Goal: Task Accomplishment & Management: Manage account settings

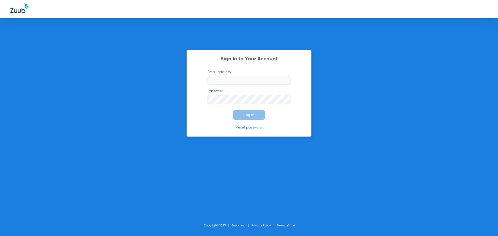
type input "[PERSON_NAME][EMAIL_ADDRESS][PERSON_NAME][DOMAIN_NAME]"
click at [182, 102] on div "Sign In to Your Account Email address [PERSON_NAME][EMAIL_ADDRESS][PERSON_NAME]…" at bounding box center [249, 118] width 498 height 236
click at [255, 117] on button "Log In" at bounding box center [249, 115] width 32 height 9
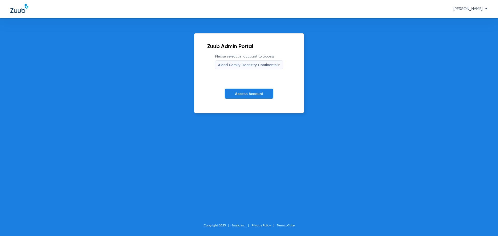
click at [277, 64] on icon at bounding box center [279, 65] width 6 height 6
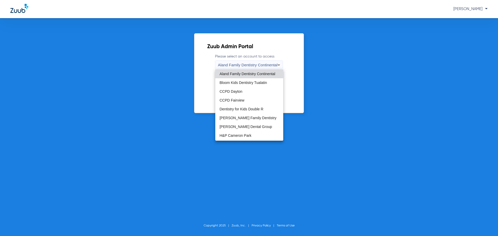
click at [331, 92] on div at bounding box center [249, 118] width 498 height 236
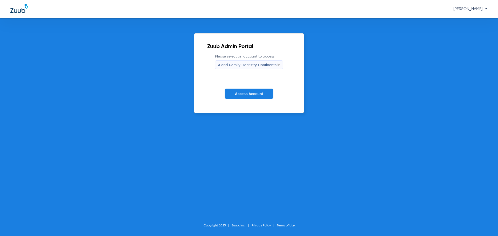
click at [256, 93] on span "Access Account" at bounding box center [249, 94] width 28 height 4
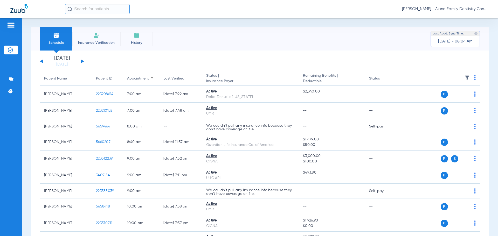
click at [452, 6] on div "[PERSON_NAME] - Aland Family Dentistry Continental" at bounding box center [276, 9] width 423 height 10
click at [453, 10] on span "[PERSON_NAME] - Aland Family Dentistry Continental" at bounding box center [445, 8] width 86 height 5
click at [450, 19] on button "Account Selection" at bounding box center [468, 18] width 37 height 10
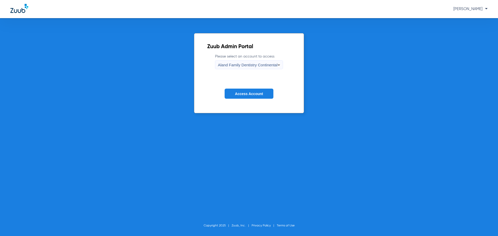
click at [277, 62] on icon at bounding box center [279, 65] width 6 height 6
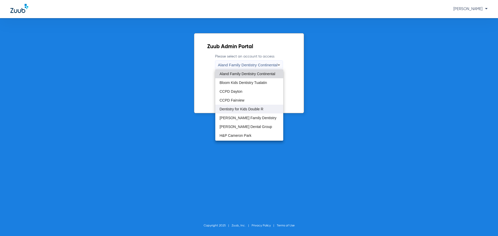
click at [244, 107] on span "Dentistry for Kids Double R" at bounding box center [241, 109] width 44 height 4
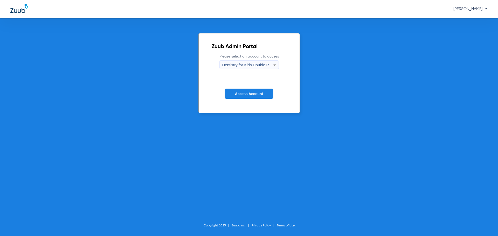
drag, startPoint x: 228, startPoint y: 92, endPoint x: 229, endPoint y: 97, distance: 5.3
click at [229, 92] on button "Access Account" at bounding box center [249, 94] width 49 height 10
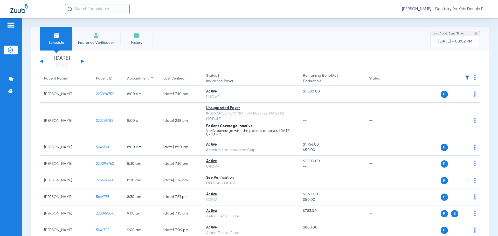
click at [465, 77] on img at bounding box center [467, 77] width 5 height 5
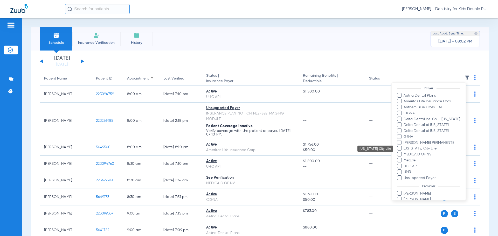
scroll to position [101, 0]
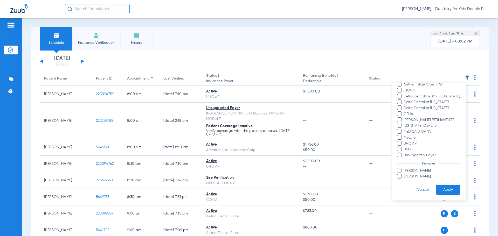
click at [397, 156] on span at bounding box center [399, 155] width 5 height 5
click at [405, 159] on input "Unsupported Payer" at bounding box center [405, 159] width 0 height 0
click at [446, 191] on button "Apply" at bounding box center [448, 190] width 24 height 10
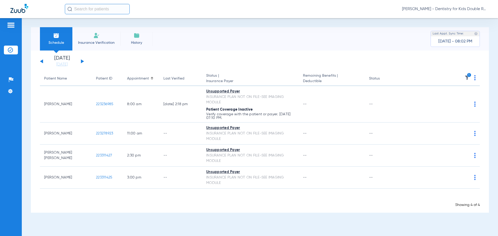
click at [465, 11] on span "[PERSON_NAME] - Dentistry for Kids Double R" at bounding box center [445, 8] width 86 height 5
click at [454, 18] on span "Account Selection" at bounding box center [468, 19] width 29 height 4
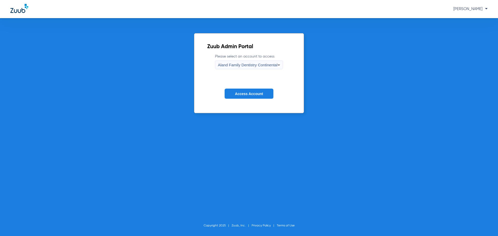
click at [250, 67] on span "Aland Family Dentistry Continental" at bounding box center [248, 65] width 60 height 4
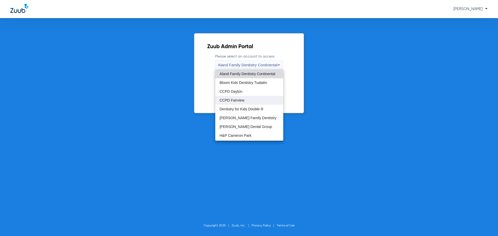
click at [239, 99] on span "CCPD Fairview" at bounding box center [231, 101] width 25 height 4
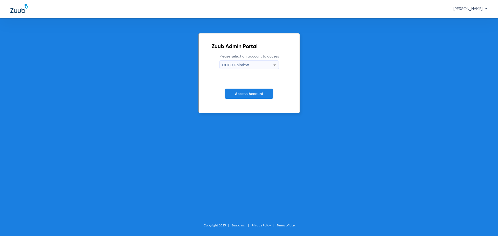
click at [240, 98] on button "Access Account" at bounding box center [249, 94] width 49 height 10
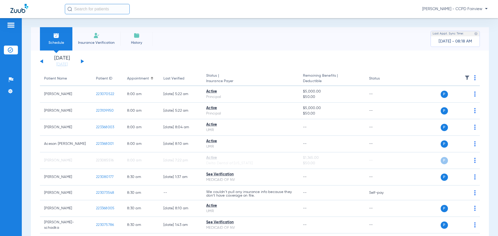
click at [465, 78] on img at bounding box center [467, 77] width 5 height 5
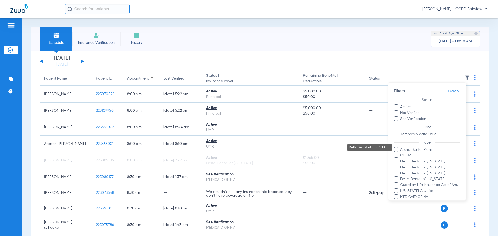
scroll to position [26, 0]
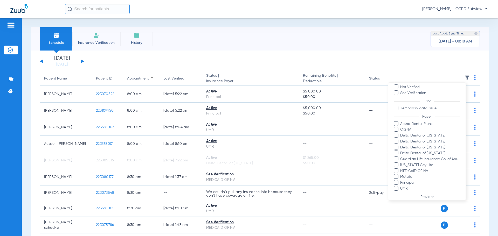
click at [396, 171] on span at bounding box center [396, 171] width 5 height 5
click at [401, 175] on input "MEDICAID OF NV" at bounding box center [401, 175] width 0 height 0
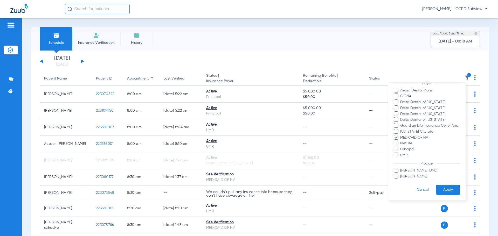
click at [449, 189] on button "Apply" at bounding box center [448, 190] width 24 height 10
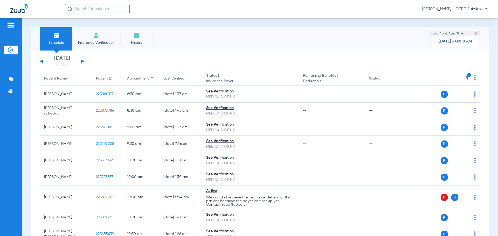
click at [84, 60] on div "[DATE] [DATE] [DATE] [DATE] [DATE] [DATE] [DATE] [DATE] [DATE] [DATE] [DATE] [D…" at bounding box center [62, 61] width 44 height 11
click at [81, 61] on button at bounding box center [82, 61] width 3 height 4
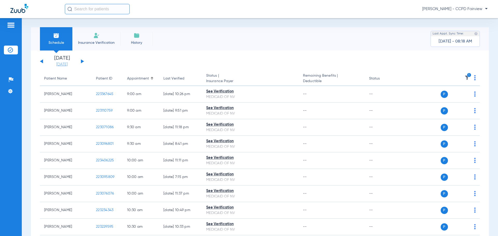
click at [52, 64] on link "[DATE]" at bounding box center [61, 64] width 31 height 5
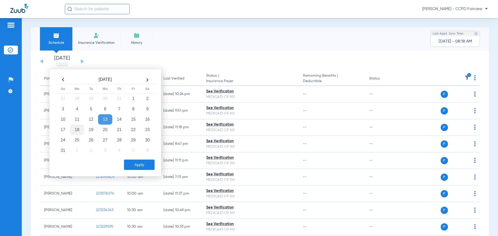
click at [75, 126] on td "18" at bounding box center [77, 130] width 14 height 10
click at [138, 162] on button "Apply" at bounding box center [139, 165] width 31 height 10
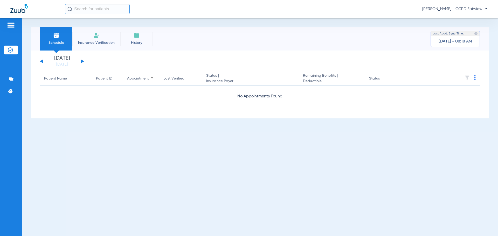
click at [84, 62] on div "[DATE] [DATE] [DATE] [DATE] [DATE] [DATE] [DATE] [DATE] [DATE] [DATE] [DATE] [D…" at bounding box center [62, 61] width 44 height 11
click at [81, 61] on button at bounding box center [82, 61] width 3 height 4
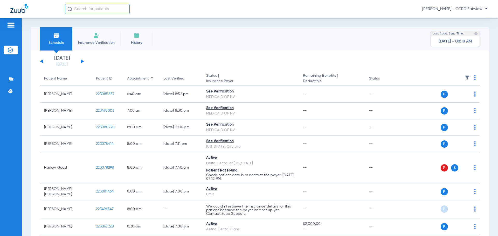
click at [468, 11] on span "[PERSON_NAME] - CCPD Fairview" at bounding box center [454, 8] width 65 height 5
click at [468, 17] on span "Account Selection" at bounding box center [468, 19] width 29 height 4
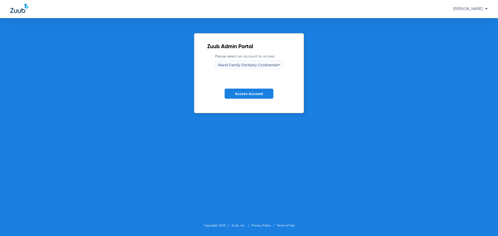
click at [265, 64] on span "Aland Family Dentistry Continental" at bounding box center [248, 65] width 60 height 4
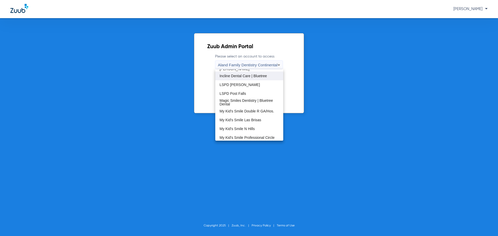
scroll to position [156, 0]
click at [242, 93] on span "My Kid's Smile Vista" at bounding box center [235, 95] width 33 height 4
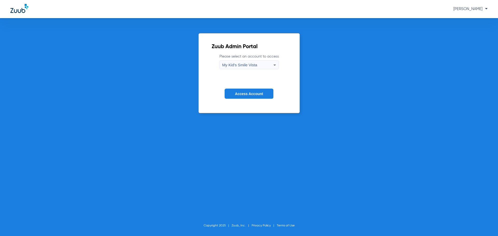
click at [242, 93] on span "Access Account" at bounding box center [249, 94] width 28 height 4
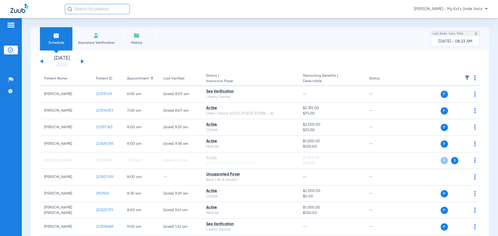
drag, startPoint x: 460, startPoint y: 34, endPoint x: 425, endPoint y: 32, distance: 35.1
click at [425, 32] on div "Schedule Insurance Verification History Last Appt. Sync Time: [DATE] - 08:23 AM" at bounding box center [260, 38] width 458 height 23
click at [412, 38] on div "Schedule Insurance Verification History Last Appt. Sync Time: [DATE] - 08:23 AM" at bounding box center [260, 38] width 458 height 23
click at [434, 39] on div "Last Appt. Sync Time: [DATE] - 08:23 AM" at bounding box center [455, 39] width 49 height 16
drag, startPoint x: 434, startPoint y: 40, endPoint x: 470, endPoint y: 38, distance: 35.9
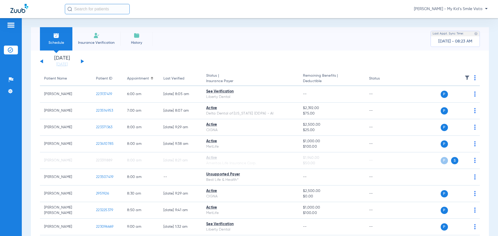
click at [470, 38] on div "Last Appt. Sync Time: [DATE] - 08:23 AM" at bounding box center [455, 39] width 49 height 16
click at [470, 39] on div "Last Appt. Sync Time: [DATE] - 08:23 AM" at bounding box center [455, 39] width 49 height 16
